Goal: Obtain resource: Obtain resource

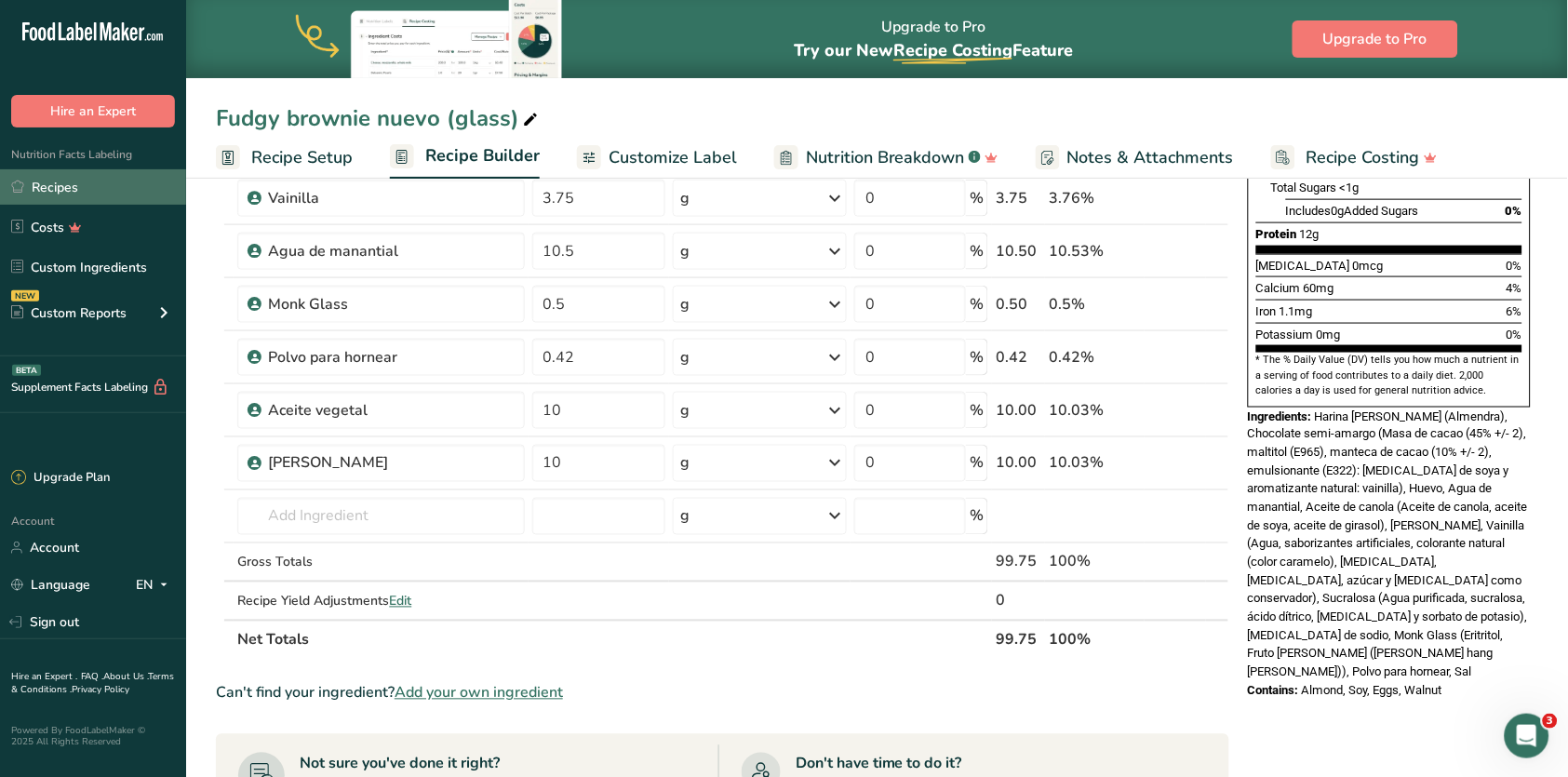
click at [59, 176] on link "Recipes" at bounding box center [93, 188] width 187 height 36
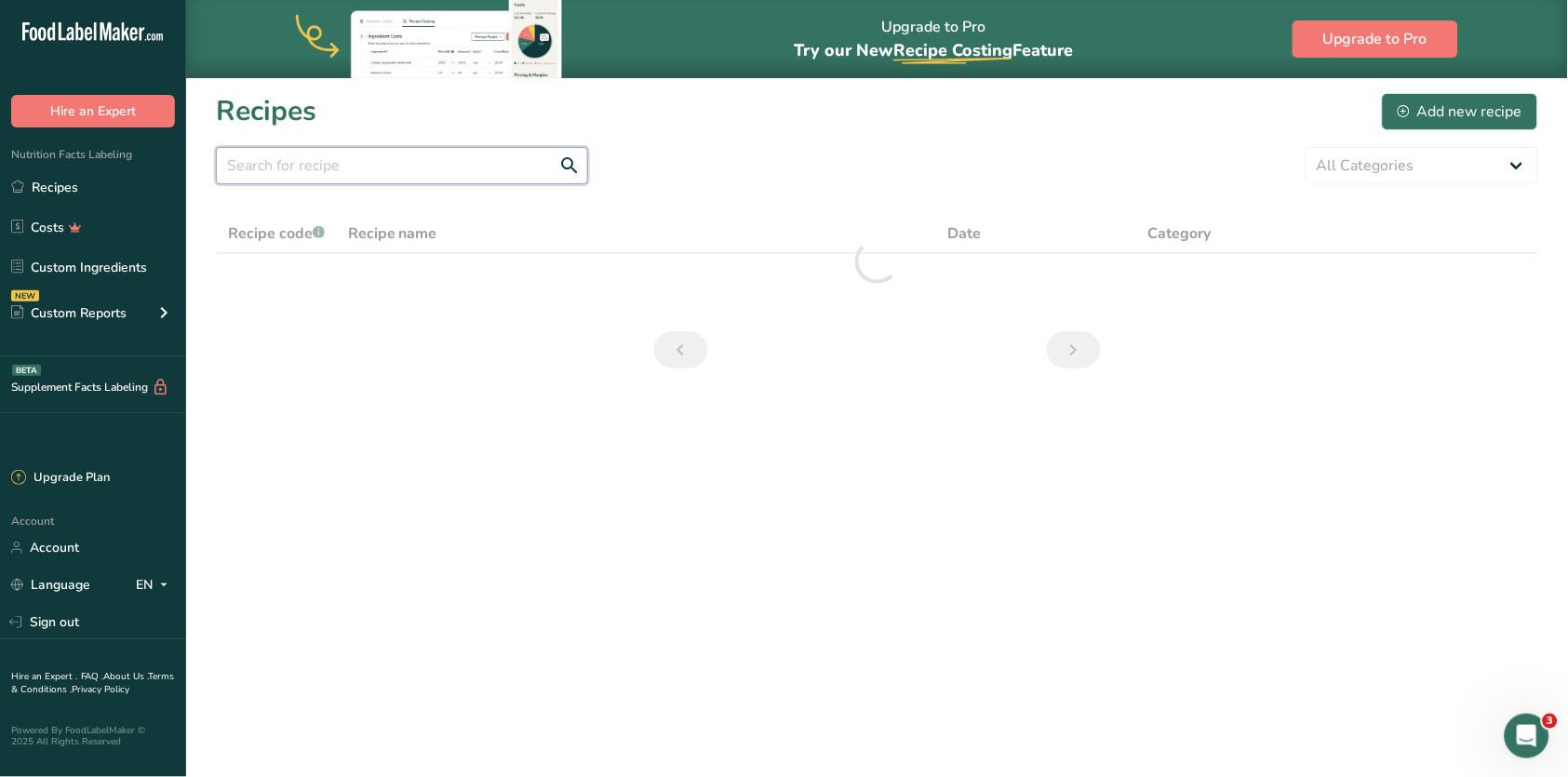
click at [424, 160] on input "text" at bounding box center [402, 166] width 372 height 38
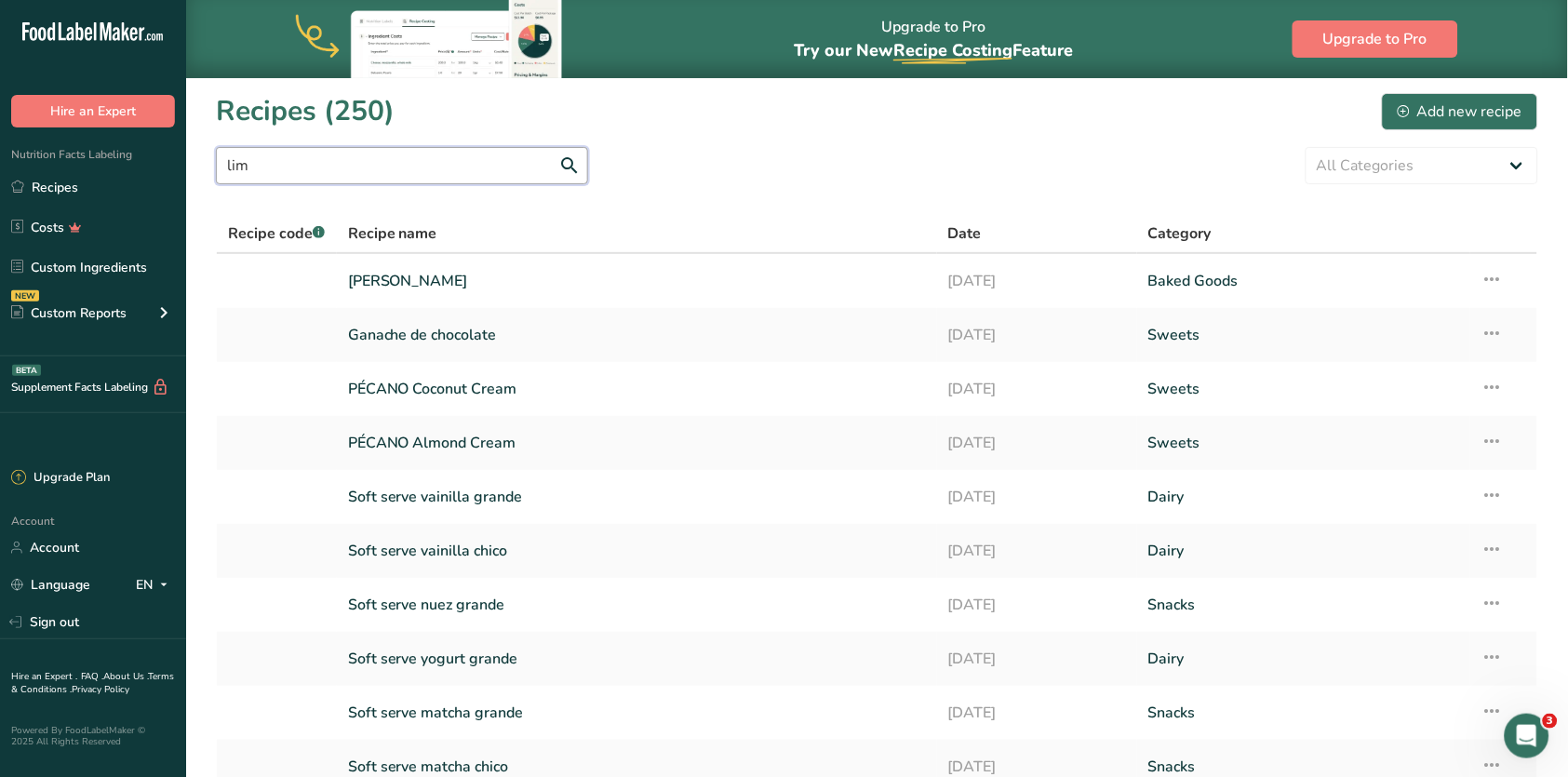
type input "lim"
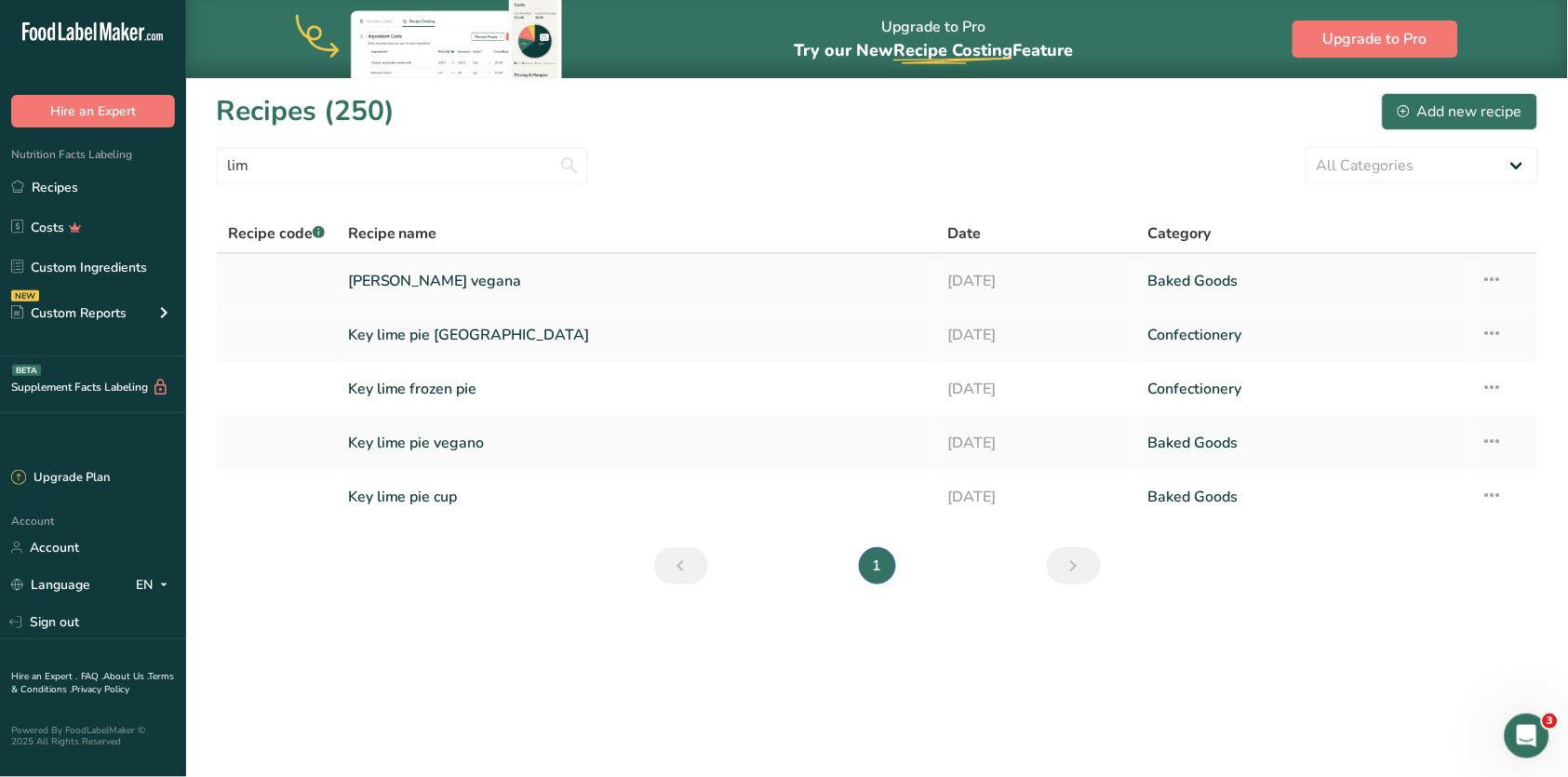
click at [358, 263] on link "[PERSON_NAME] vegana" at bounding box center [637, 281] width 578 height 39
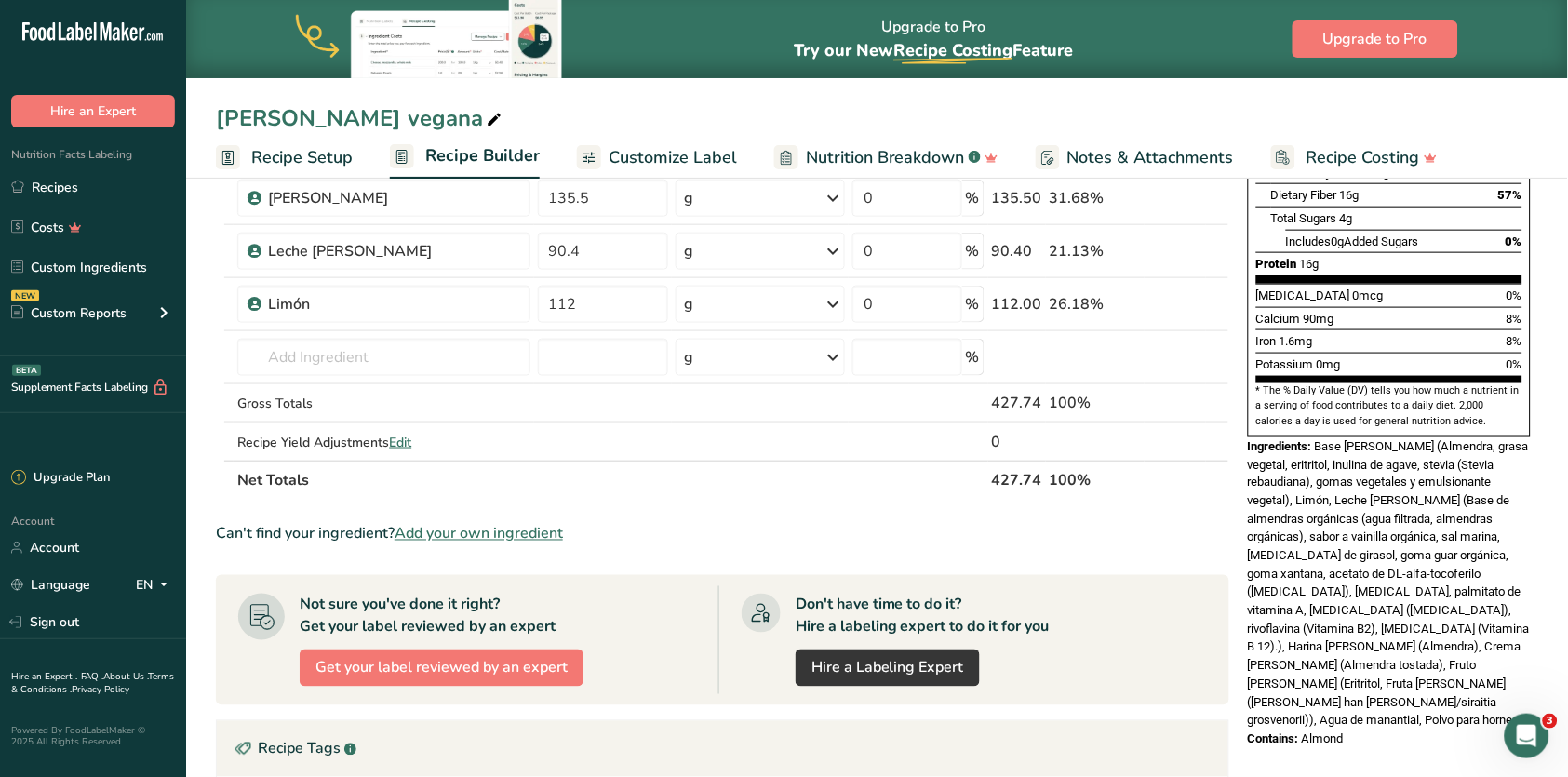
scroll to position [423, 0]
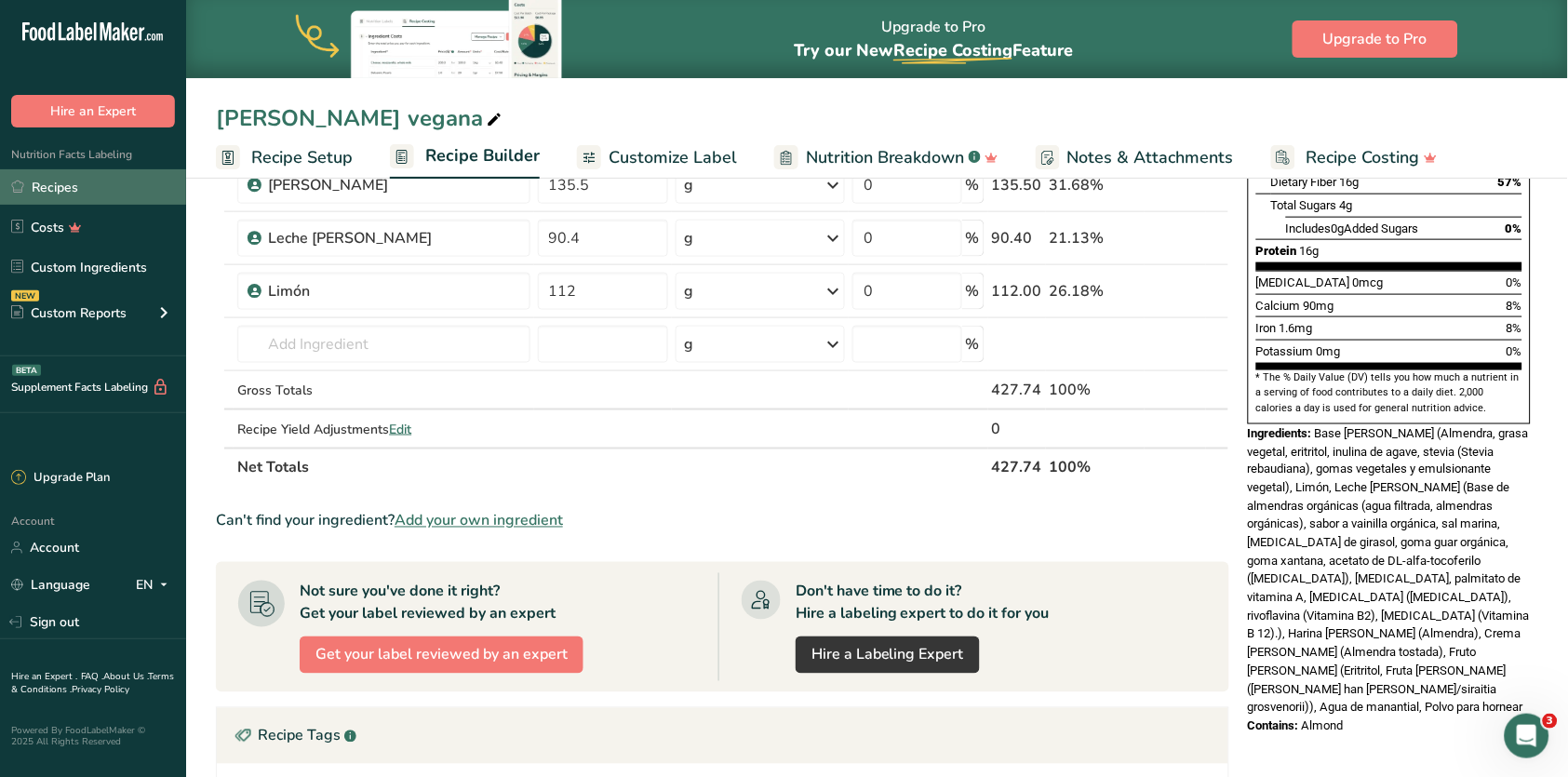
click at [48, 190] on link "Recipes" at bounding box center [93, 188] width 187 height 36
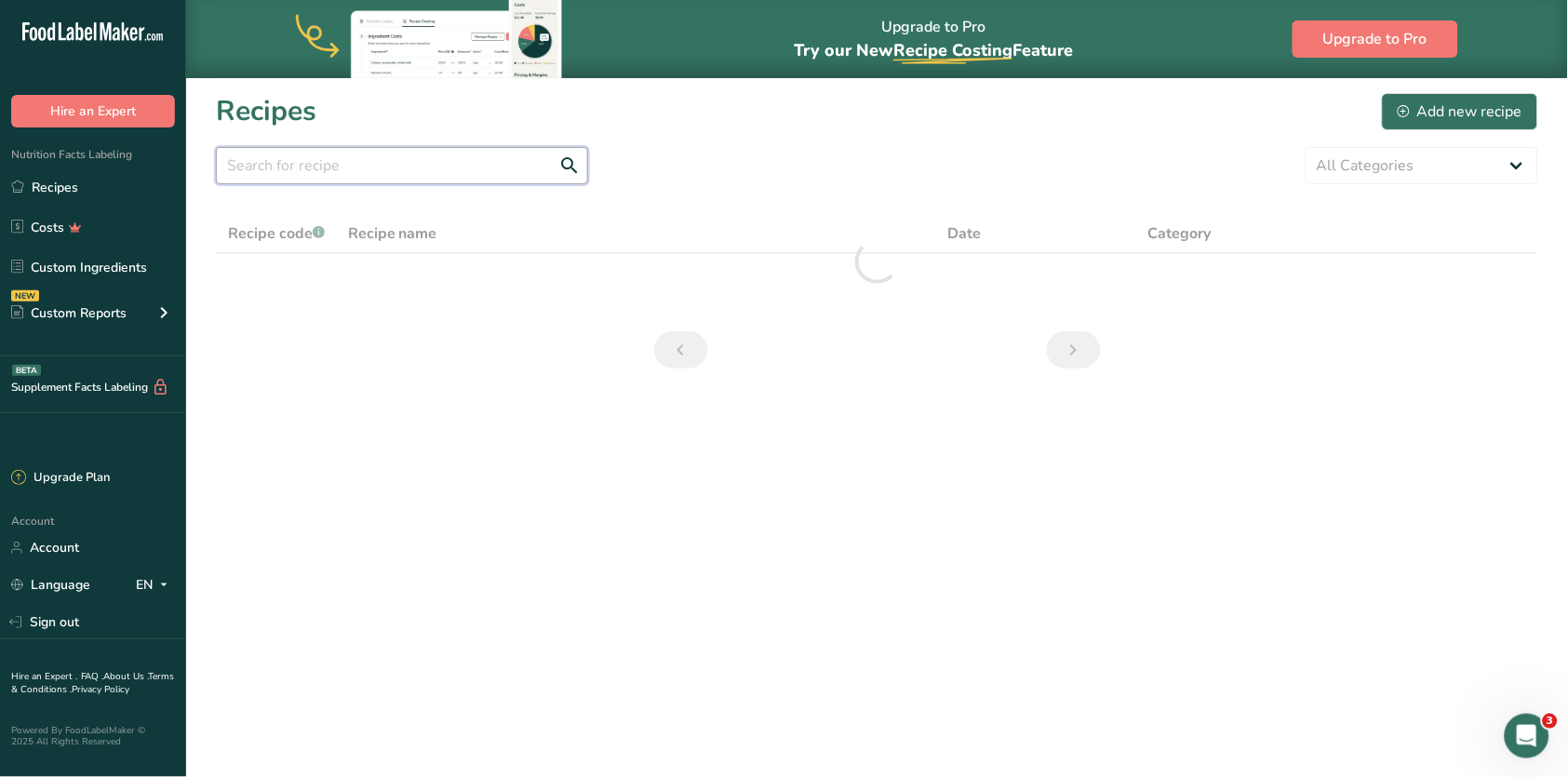
click at [460, 153] on input "text" at bounding box center [402, 166] width 372 height 38
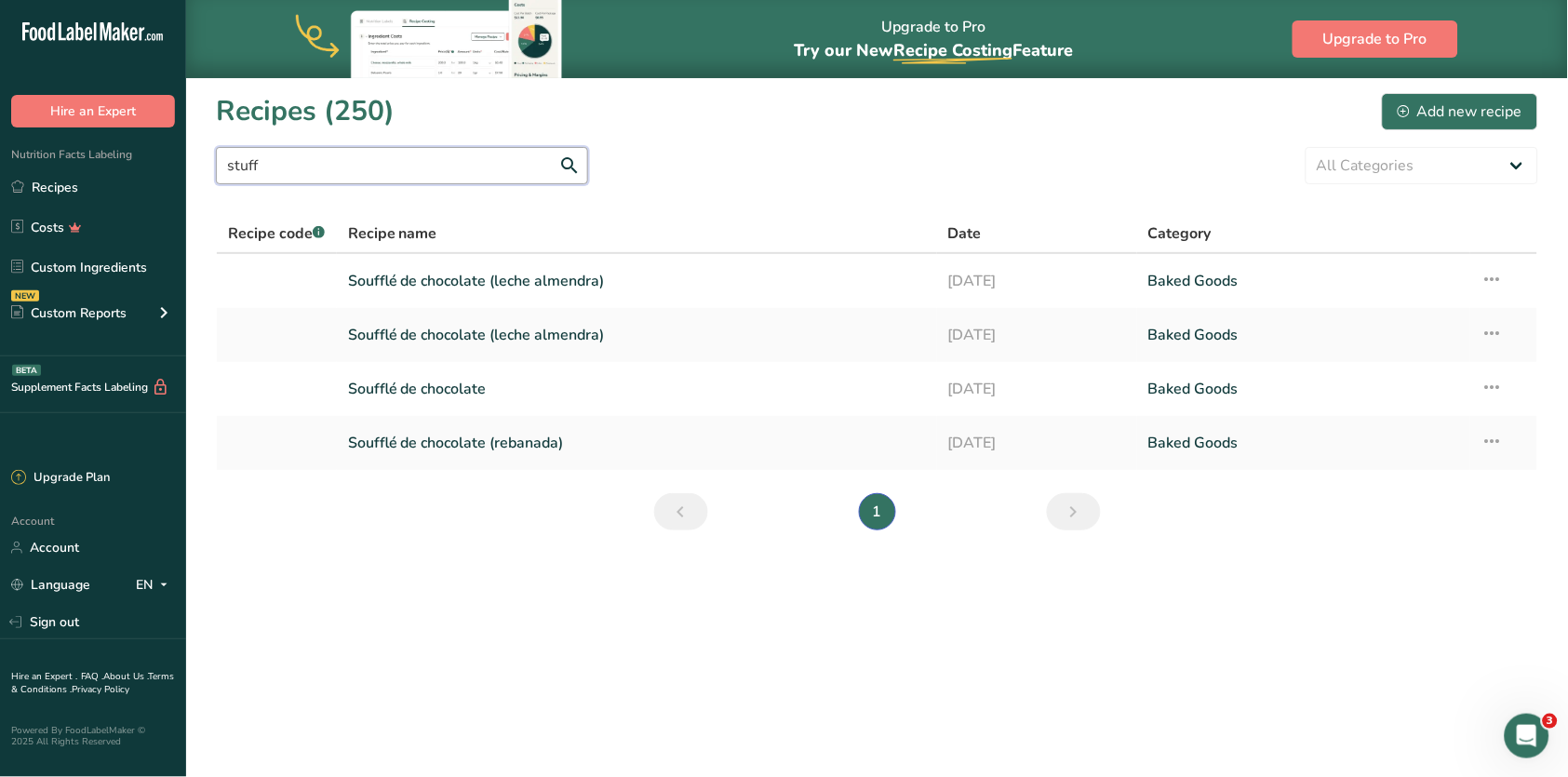
type input "stuff"
drag, startPoint x: 460, startPoint y: 153, endPoint x: 472, endPoint y: 450, distance: 297.2
click at [472, 450] on link "Soufflé de chocolate (rebanada)" at bounding box center [637, 443] width 578 height 39
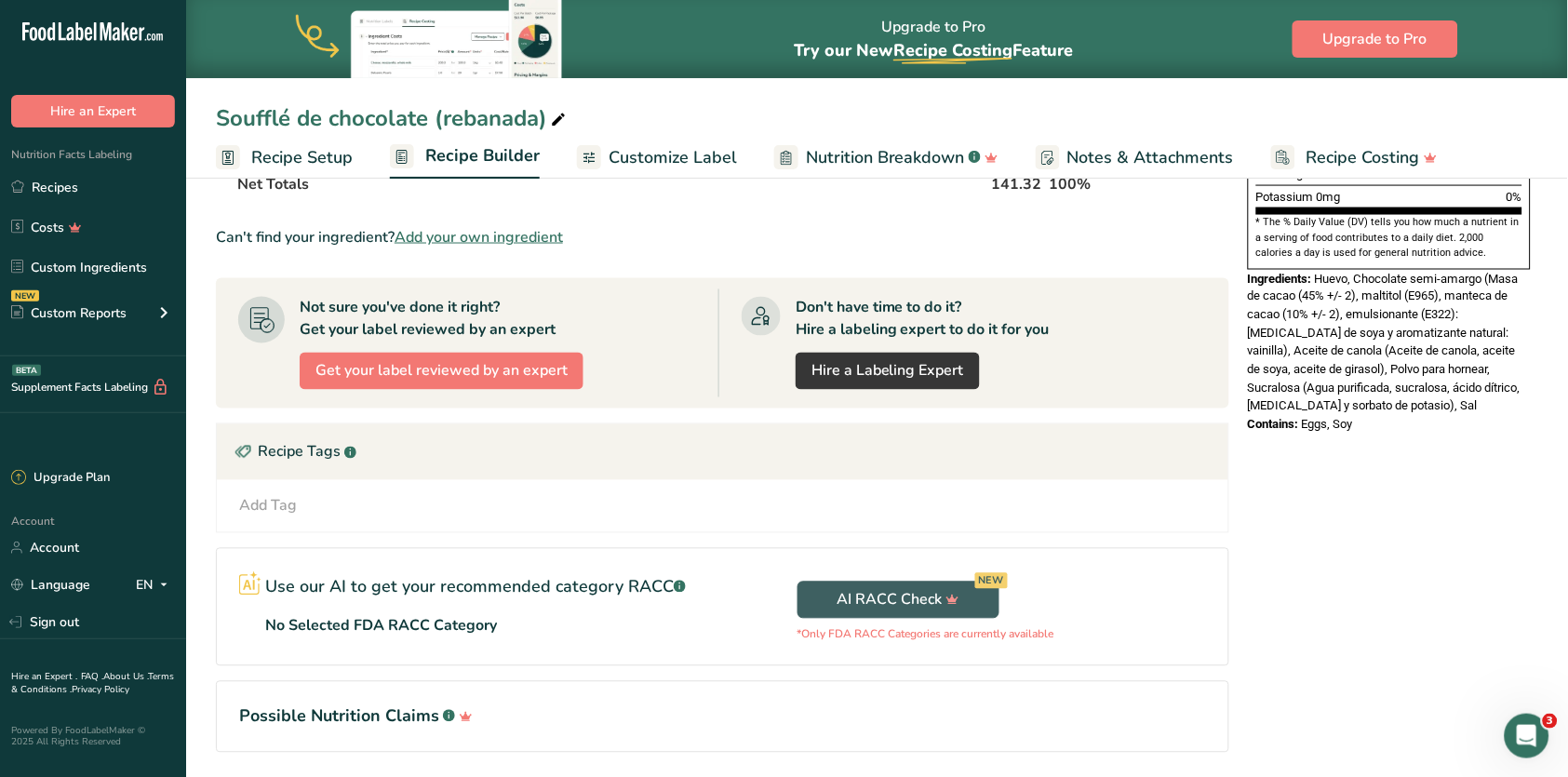
scroll to position [612, 0]
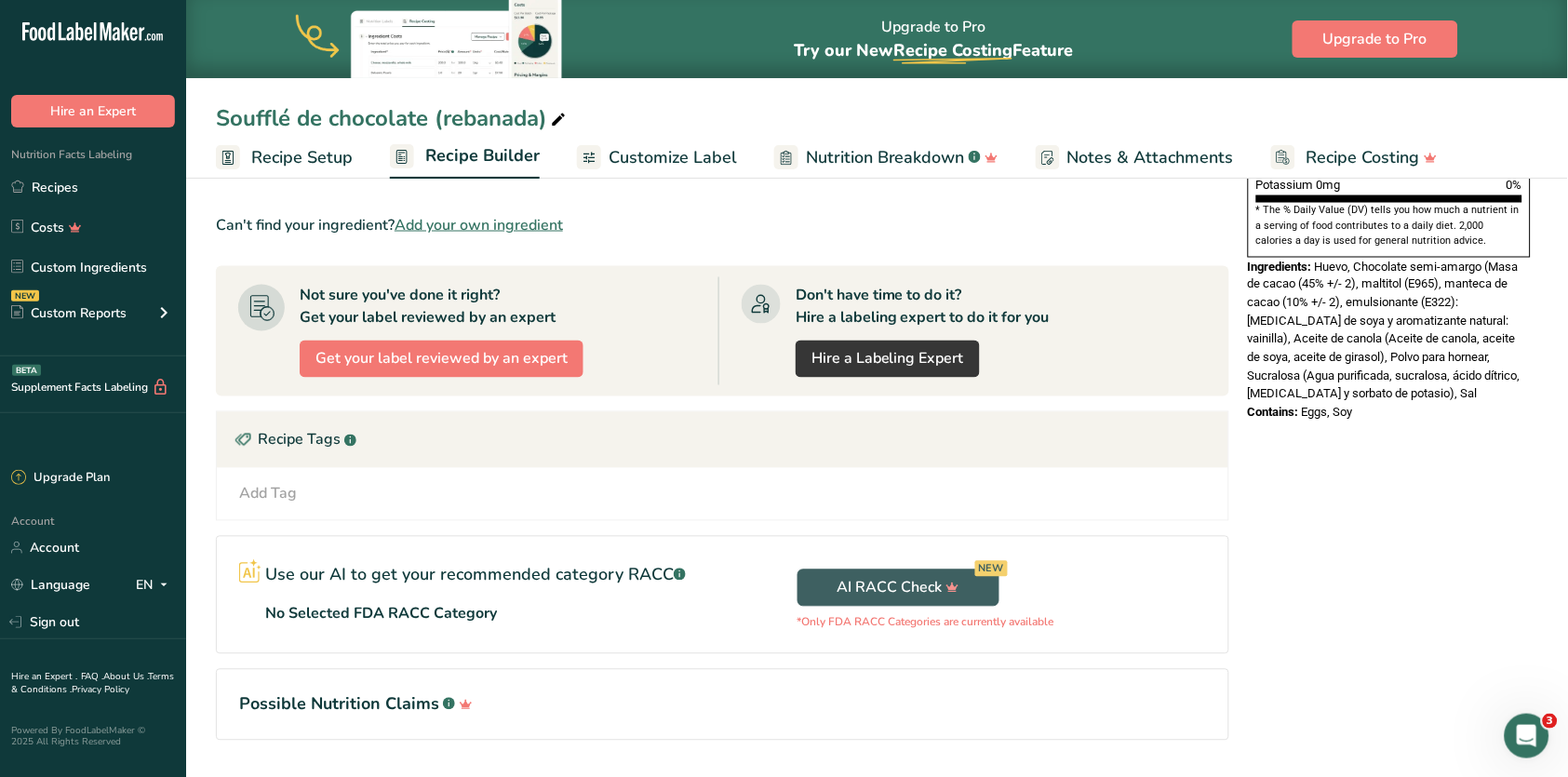
drag, startPoint x: 1435, startPoint y: 324, endPoint x: 1318, endPoint y: 208, distance: 164.8
click at [1318, 258] on div "Ingredients: Huevo, Chocolate semi-amargo (Masa de cacao (45% +/- 2), maltitol …" at bounding box center [1388, 331] width 283 height 147
copy div "Huevo, Chocolate semi-amargo (Masa de cacao (45% +/- 2), maltitol (E965), mante…"
